Goal: Entertainment & Leisure: Consume media (video, audio)

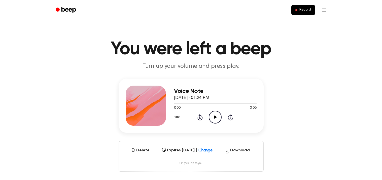
click at [213, 114] on icon "Play Audio" at bounding box center [215, 117] width 13 height 13
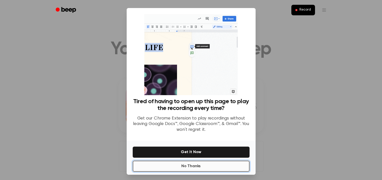
click at [202, 163] on button "No Thanks" at bounding box center [191, 166] width 117 height 11
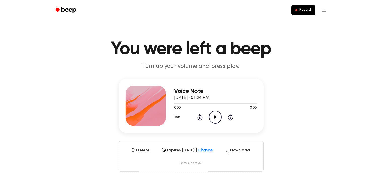
click at [215, 118] on icon at bounding box center [215, 117] width 3 height 3
click at [211, 115] on icon "Play Audio" at bounding box center [215, 117] width 13 height 13
